Goal: Find specific page/section: Find specific page/section

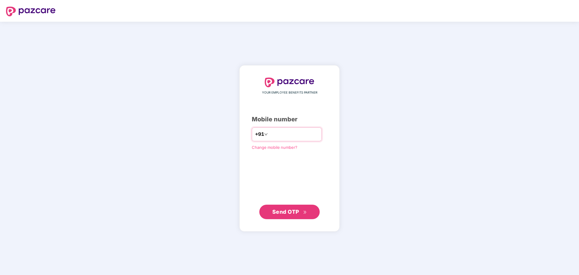
click at [277, 136] on input "number" at bounding box center [294, 134] width 50 height 10
type input "**********"
click at [285, 209] on span "Send OTP" at bounding box center [285, 212] width 27 height 6
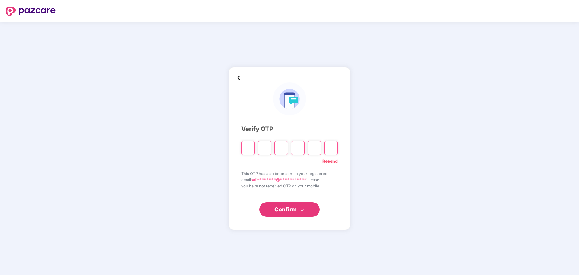
paste input "*"
type input "*"
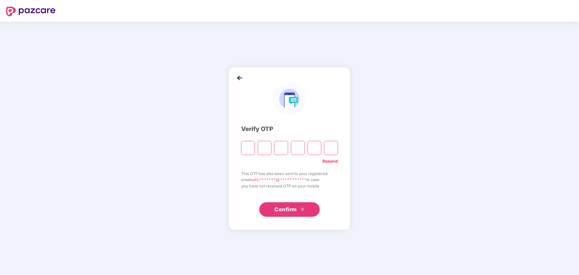
type input "*"
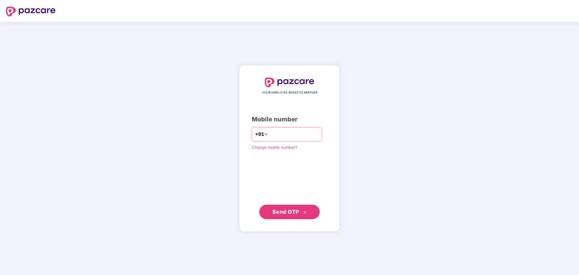
click at [276, 136] on input "number" at bounding box center [294, 134] width 50 height 10
type input "**********"
click at [287, 211] on span "Send OTP" at bounding box center [285, 212] width 27 height 6
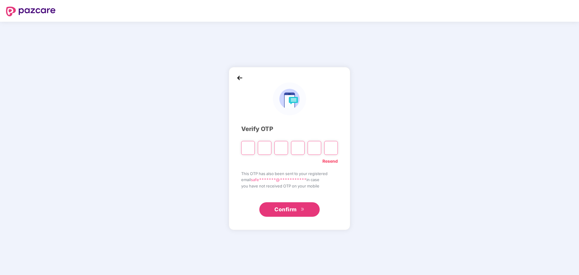
click at [155, 162] on div "**********" at bounding box center [289, 148] width 579 height 253
click at [250, 148] on input "Please enter verification code. Digit 1" at bounding box center [248, 148] width 14 height 14
paste input "*"
type input "*"
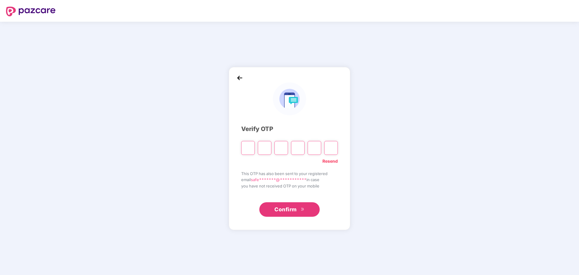
type input "*"
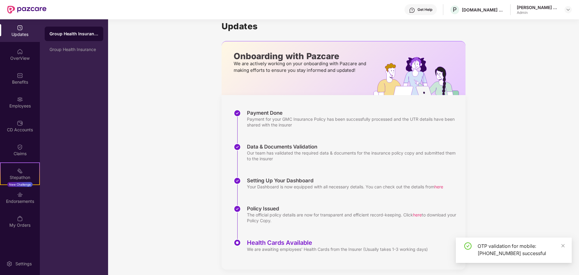
scroll to position [12, 0]
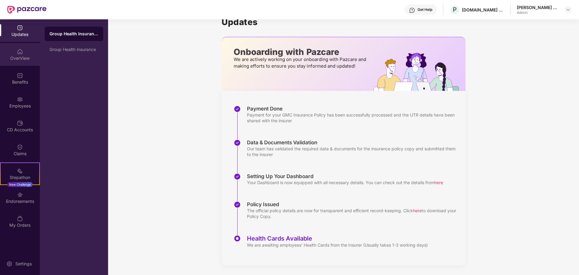
click at [22, 63] on div "OverView" at bounding box center [20, 54] width 40 height 23
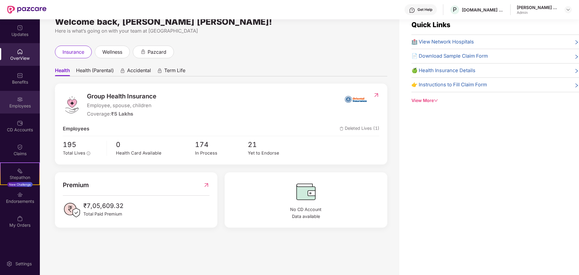
click at [14, 102] on div "Employees" at bounding box center [20, 102] width 40 height 23
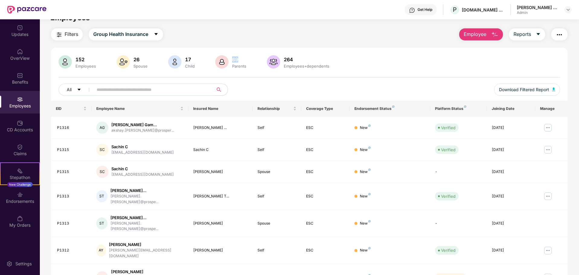
drag, startPoint x: 232, startPoint y: 59, endPoint x: 244, endPoint y: 60, distance: 11.5
click at [244, 60] on div "69" at bounding box center [239, 59] width 17 height 6
click at [244, 64] on div "Parents" at bounding box center [239, 66] width 17 height 5
